Goal: Check status: Check status

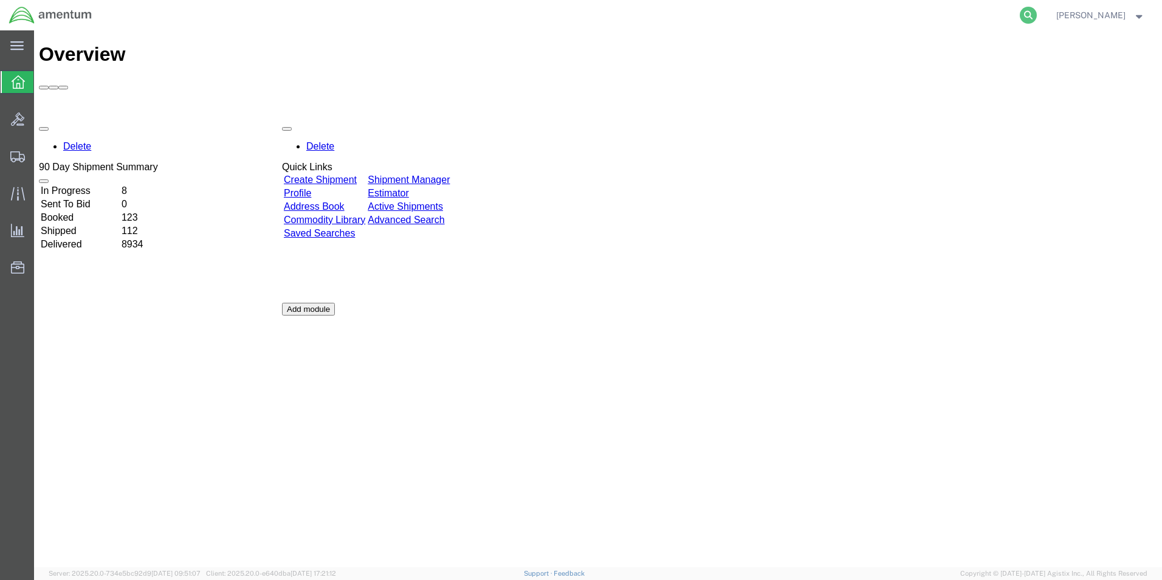
click at [1037, 16] on icon at bounding box center [1028, 15] width 17 height 17
click at [959, 16] on input "search" at bounding box center [834, 15] width 369 height 29
type input "57054976"
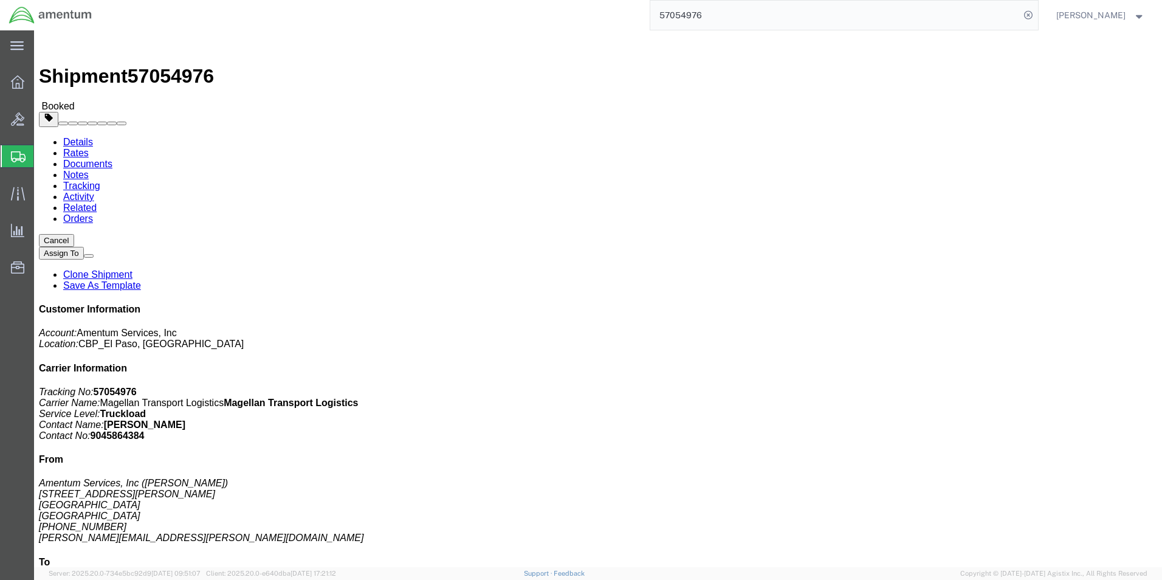
click link "Documents"
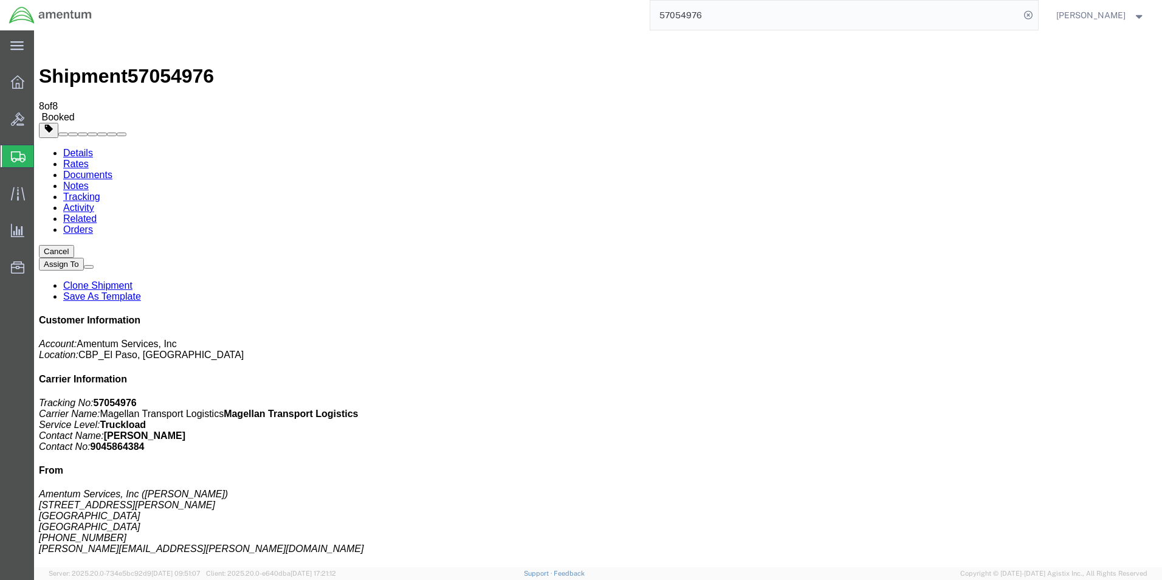
drag, startPoint x: 115, startPoint y: 215, endPoint x: 368, endPoint y: 274, distance: 260.2
